Goal: Navigation & Orientation: Understand site structure

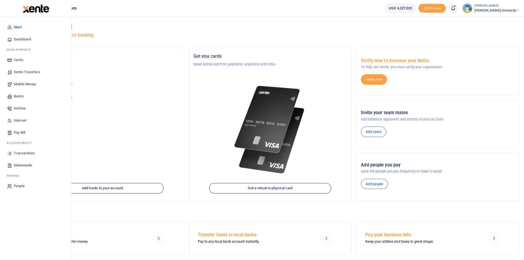
click at [32, 84] on span "Mobile Money" at bounding box center [25, 84] width 22 height 6
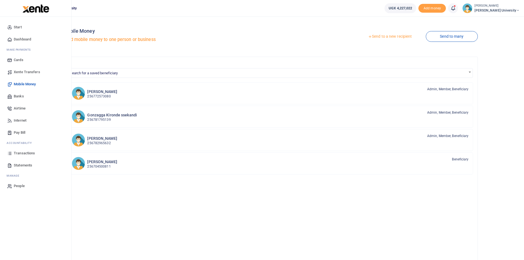
click at [27, 40] on span "Dashboard" at bounding box center [22, 40] width 17 height 6
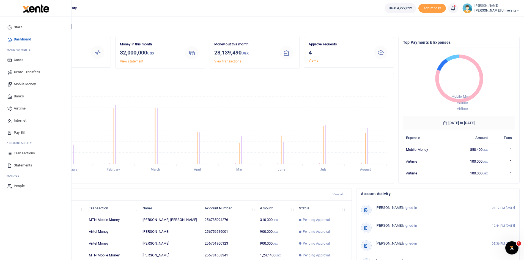
click at [15, 39] on span "Dashboard" at bounding box center [22, 40] width 17 height 6
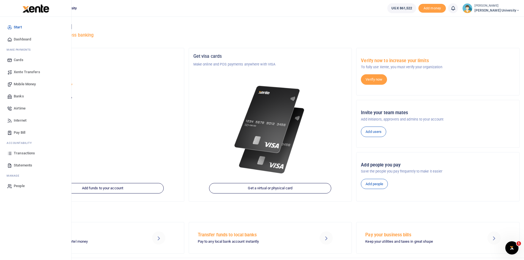
click at [23, 39] on span "Dashboard" at bounding box center [22, 40] width 17 height 6
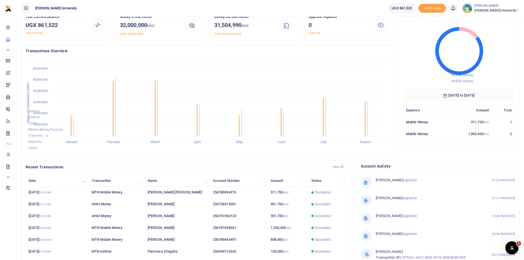
scroll to position [55, 0]
